Goal: Task Accomplishment & Management: Manage account settings

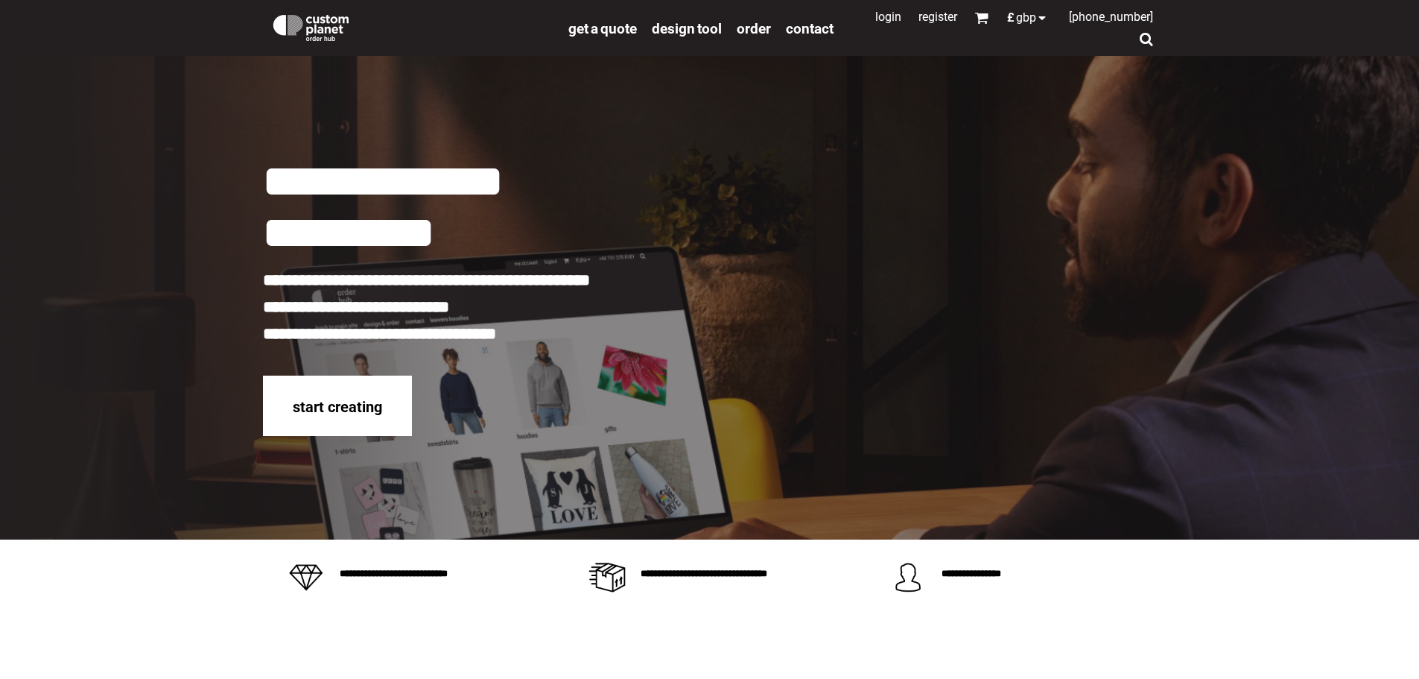
click at [875, 18] on link "Login" at bounding box center [888, 17] width 26 height 14
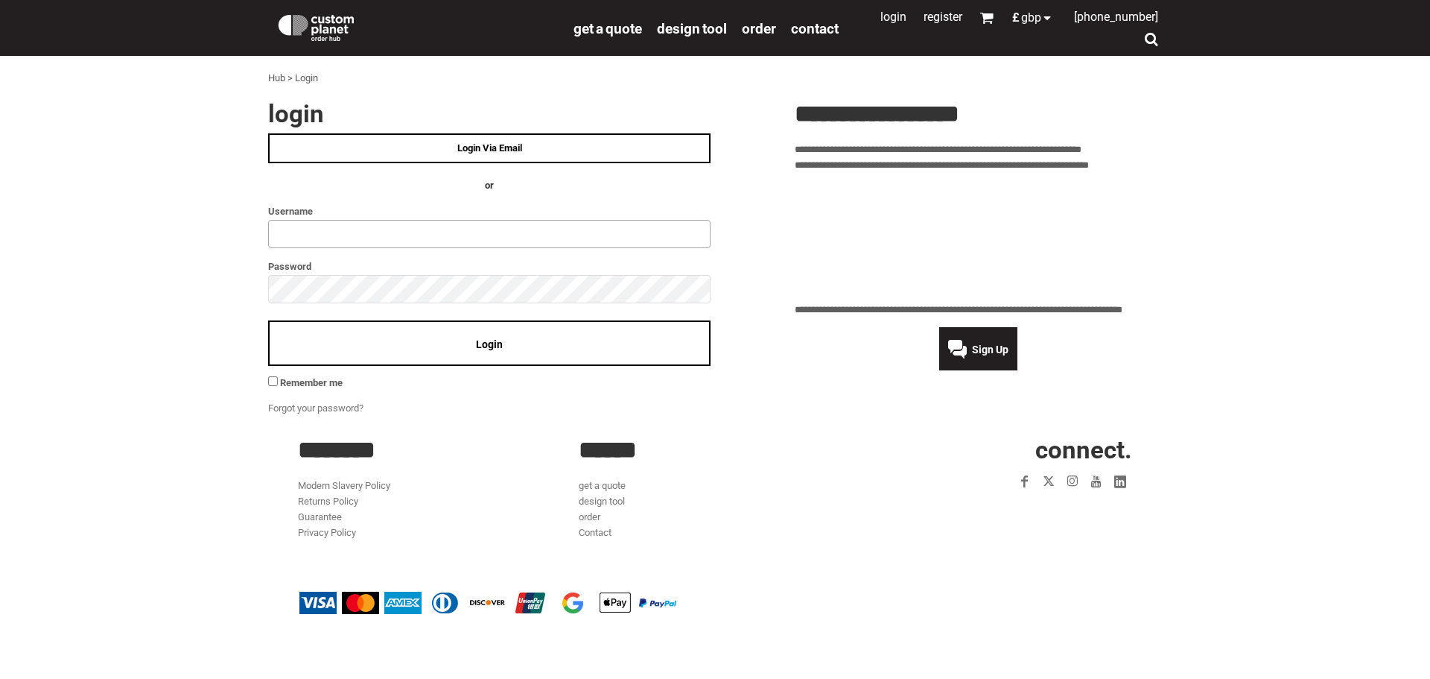
click at [349, 243] on input "text" at bounding box center [489, 234] width 442 height 28
type input "**********"
click at [498, 343] on span "Login" at bounding box center [489, 344] width 27 height 12
